Goal: Information Seeking & Learning: Learn about a topic

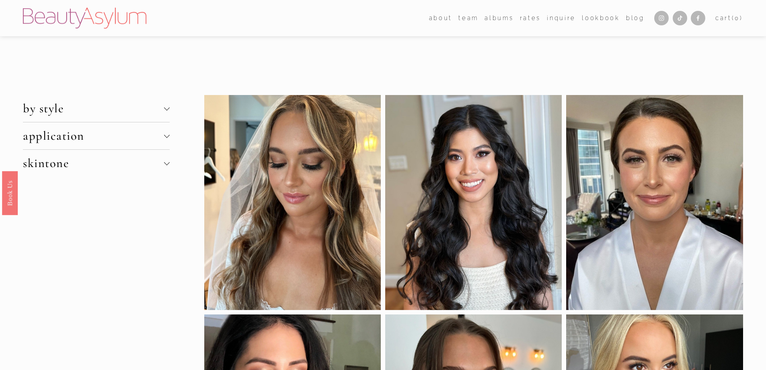
click at [71, 115] on span "by style" at bounding box center [93, 108] width 141 height 15
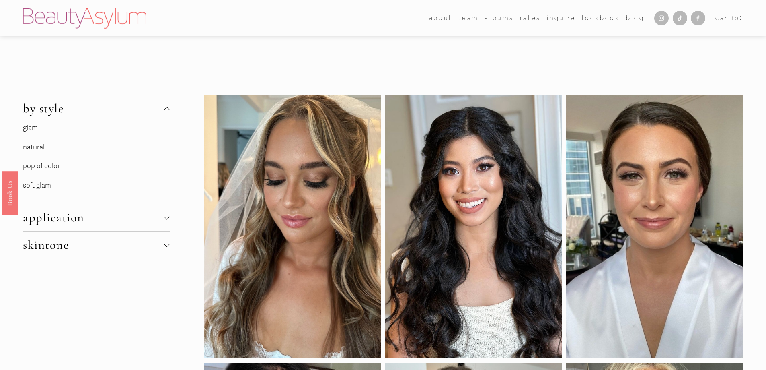
click at [27, 127] on link "glam" at bounding box center [30, 127] width 15 height 8
